Goal: Information Seeking & Learning: Learn about a topic

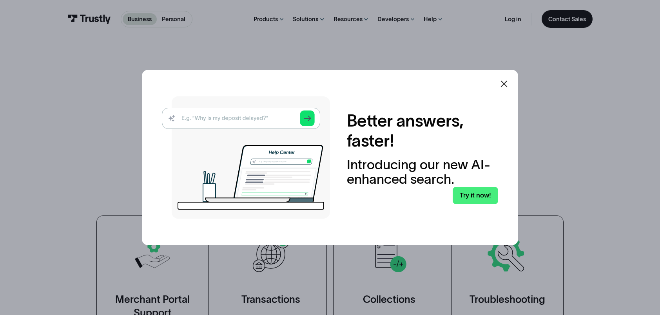
click at [506, 85] on icon at bounding box center [504, 84] width 7 height 7
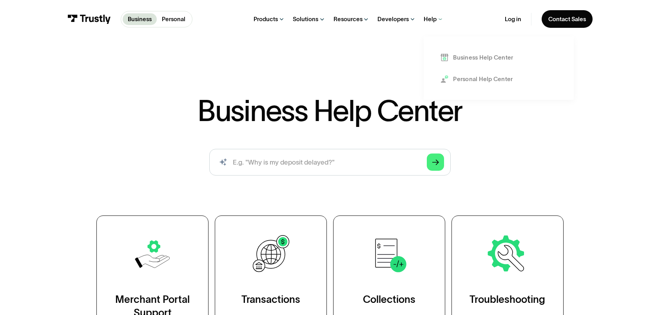
click at [437, 19] on icon at bounding box center [440, 20] width 6 height 4
click at [435, 19] on div "Help" at bounding box center [430, 18] width 13 height 7
click at [467, 74] on div "Business Help Center Business Help Center / Merchant Portal Support / Error Log…" at bounding box center [330, 190] width 660 height 294
click at [439, 18] on icon at bounding box center [440, 19] width 6 height 7
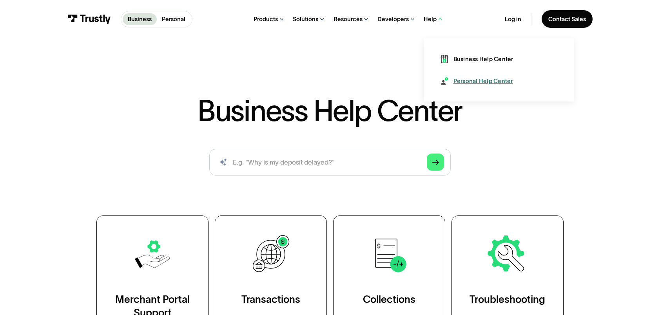
click at [470, 83] on div "Personal Help Center" at bounding box center [483, 81] width 60 height 8
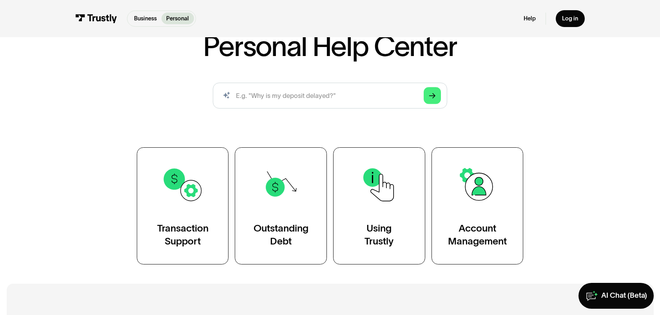
scroll to position [78, 0]
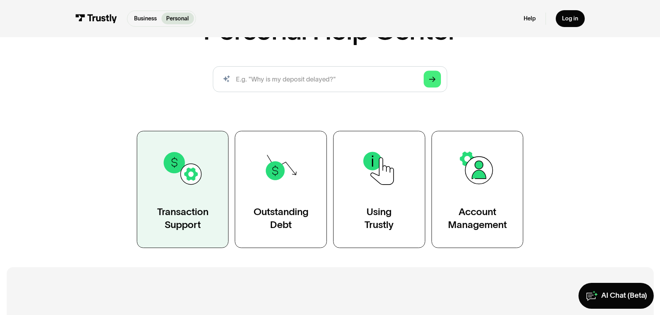
click at [196, 205] on link "Transaction Support" at bounding box center [183, 189] width 92 height 117
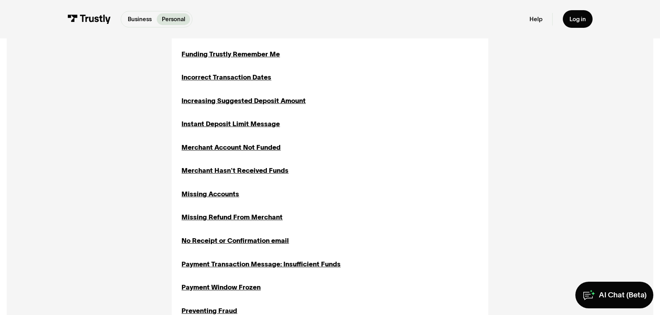
scroll to position [549, 0]
